Goal: Use online tool/utility: Utilize a website feature to perform a specific function

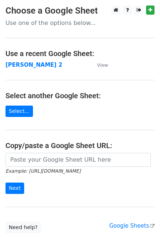
click at [37, 152] on main "Choose a Google Sheet Use one of the options below... Use a recent Google Sheet…" at bounding box center [80, 119] width 160 height 228
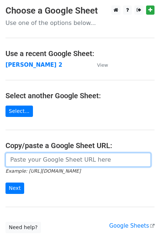
click at [38, 158] on input "url" at bounding box center [78, 160] width 146 height 14
click at [27, 159] on input "url" at bounding box center [78, 160] width 146 height 14
type input "https://docs.google.com/spreadsheets/d/1ZDlVQjaDibfPTpoRrnWj8pjn7YSOO7xEi0WZbgJ…"
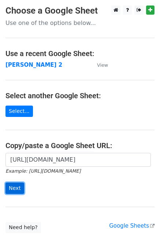
click at [16, 190] on input "Next" at bounding box center [14, 188] width 19 height 11
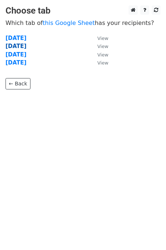
click at [20, 44] on strong "Wednesday" at bounding box center [15, 46] width 21 height 7
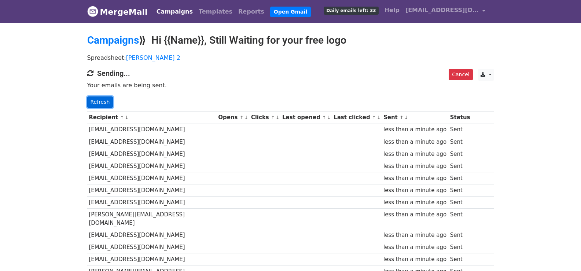
click at [106, 101] on link "Refresh" at bounding box center [100, 101] width 26 height 11
click at [101, 98] on link "Refresh" at bounding box center [100, 101] width 26 height 11
